Goal: Find specific page/section: Find specific page/section

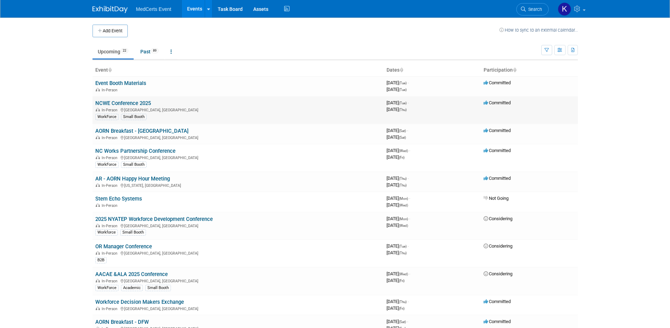
click at [130, 104] on link "NCWE Conference 2025" at bounding box center [123, 103] width 56 height 6
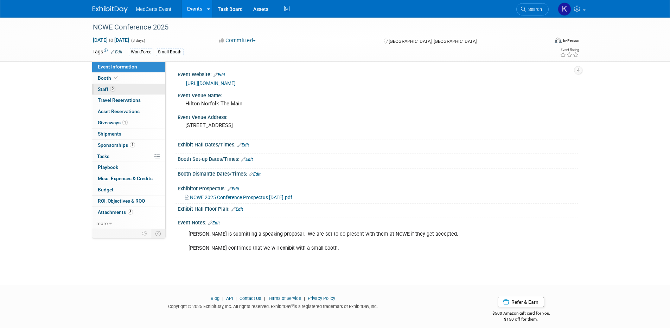
click at [121, 91] on link "2 Staff 2" at bounding box center [128, 89] width 73 height 11
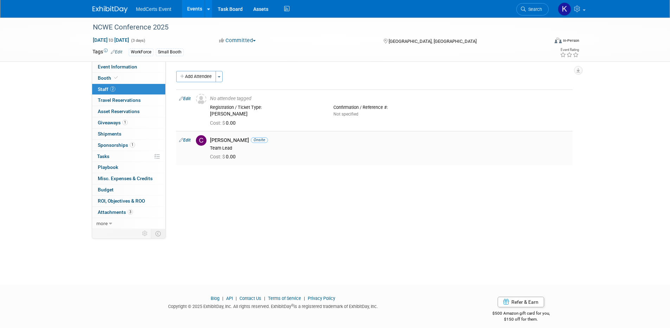
drag, startPoint x: 233, startPoint y: 140, endPoint x: 242, endPoint y: 141, distance: 9.1
click at [241, 141] on div "[PERSON_NAME] Onsite" at bounding box center [390, 140] width 360 height 7
drag, startPoint x: 245, startPoint y: 141, endPoint x: 254, endPoint y: 141, distance: 9.5
click at [248, 141] on div "[PERSON_NAME] Onsite" at bounding box center [390, 140] width 360 height 7
click at [264, 140] on div "[PERSON_NAME] Onsite" at bounding box center [390, 140] width 360 height 7
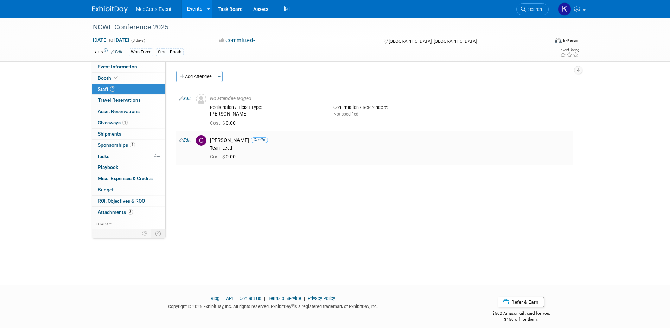
click at [264, 140] on div "[PERSON_NAME] Onsite" at bounding box center [390, 140] width 360 height 7
click at [250, 141] on div "[PERSON_NAME] Onsite" at bounding box center [390, 140] width 360 height 7
click at [263, 139] on div "[PERSON_NAME] Onsite" at bounding box center [390, 140] width 360 height 7
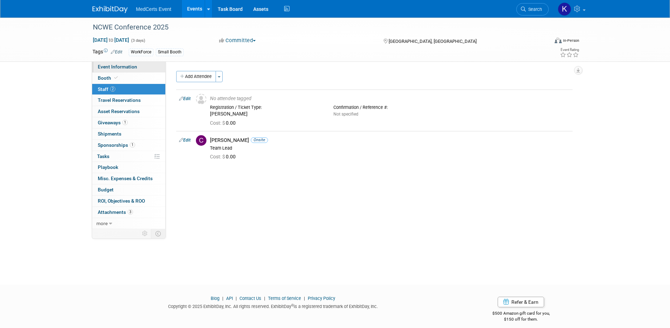
click at [104, 66] on span "Event Information" at bounding box center [117, 67] width 39 height 6
